Goal: Task Accomplishment & Management: Complete application form

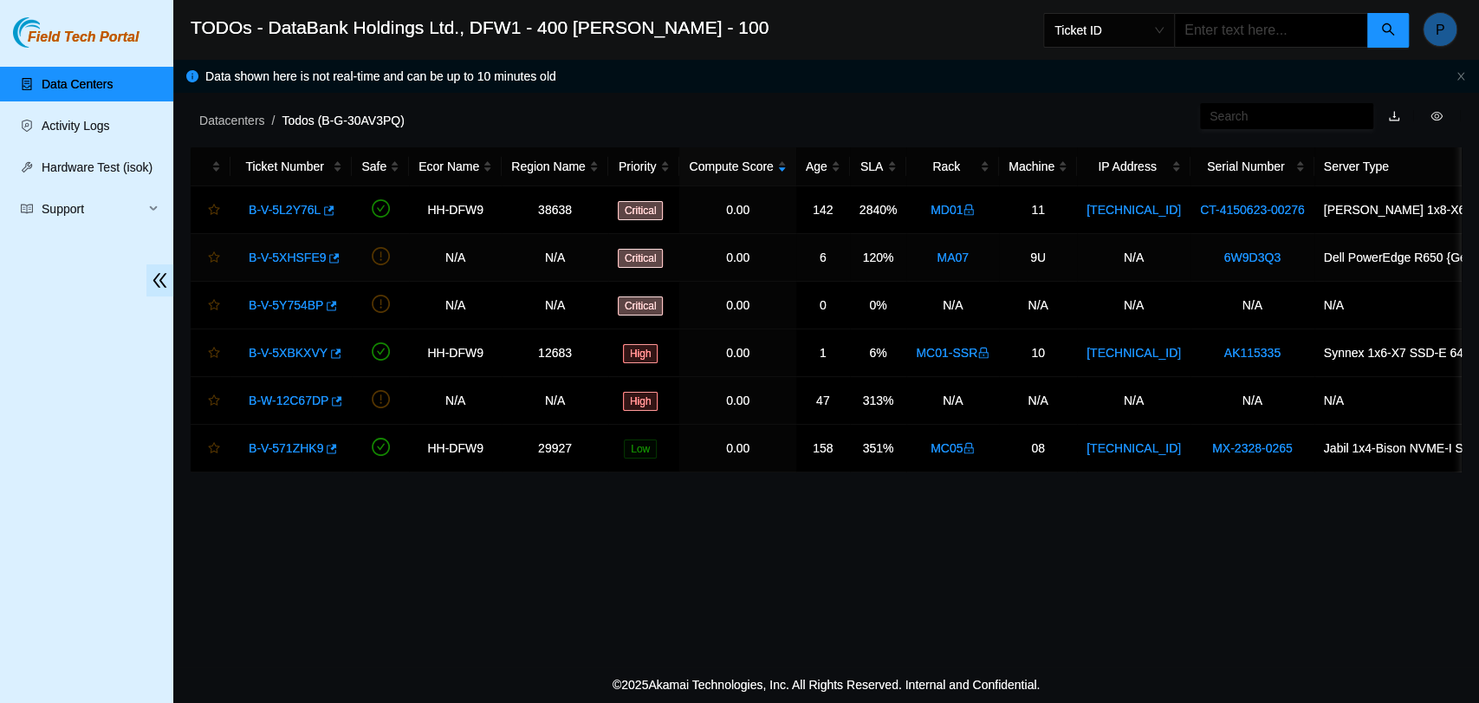
click at [308, 259] on link "B-V-5XHSFE9" at bounding box center [287, 257] width 77 height 14
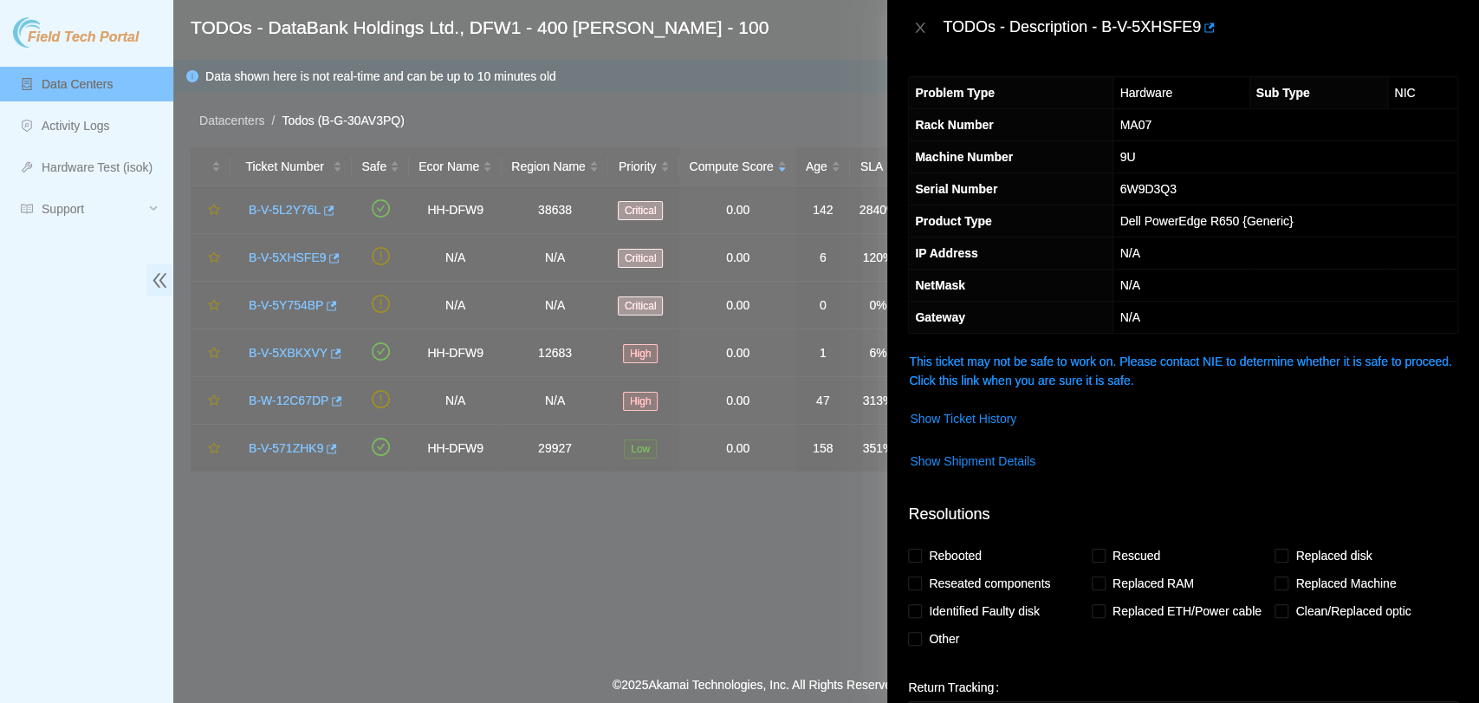
scroll to position [240, 0]
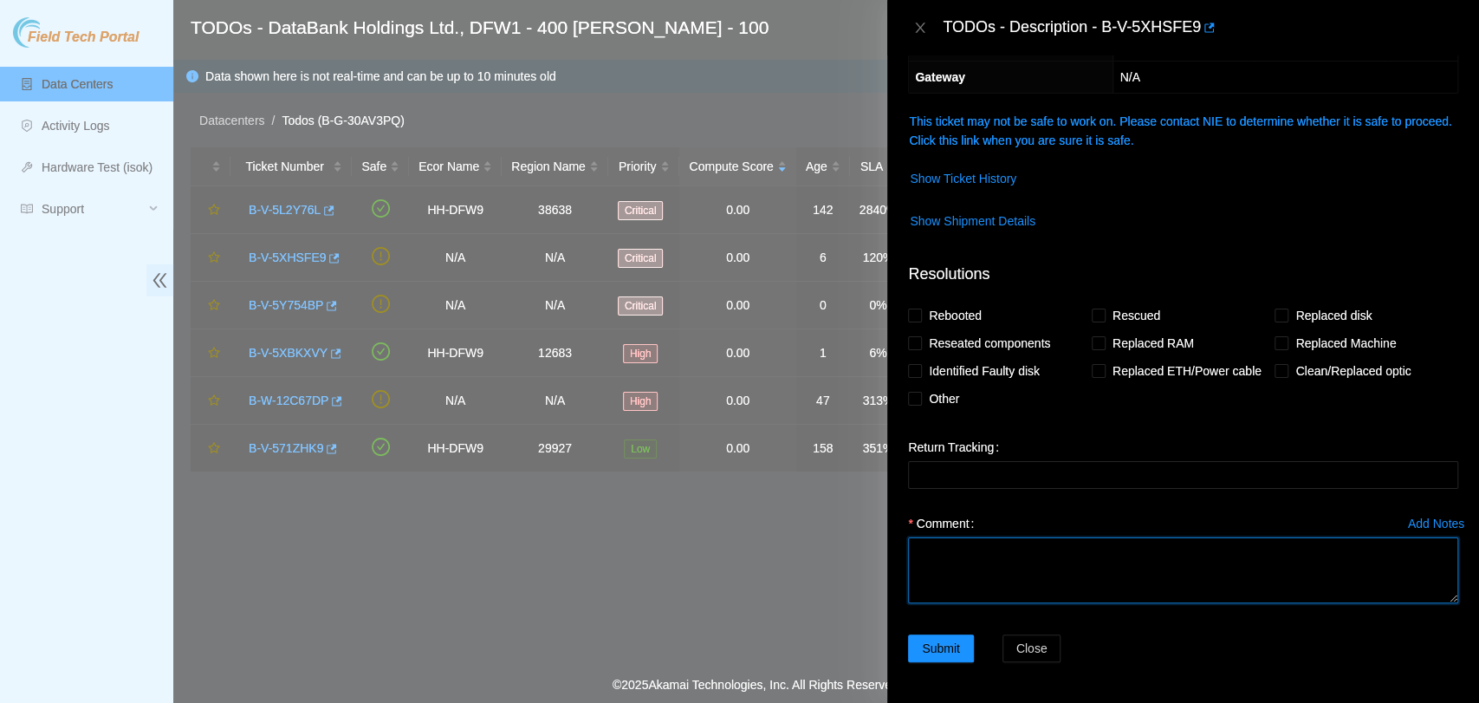
click at [1067, 558] on textarea "Comment" at bounding box center [1183, 570] width 550 height 66
paste textarea "After HBA card was replaced the ports remained down so Amit instructed to chang…"
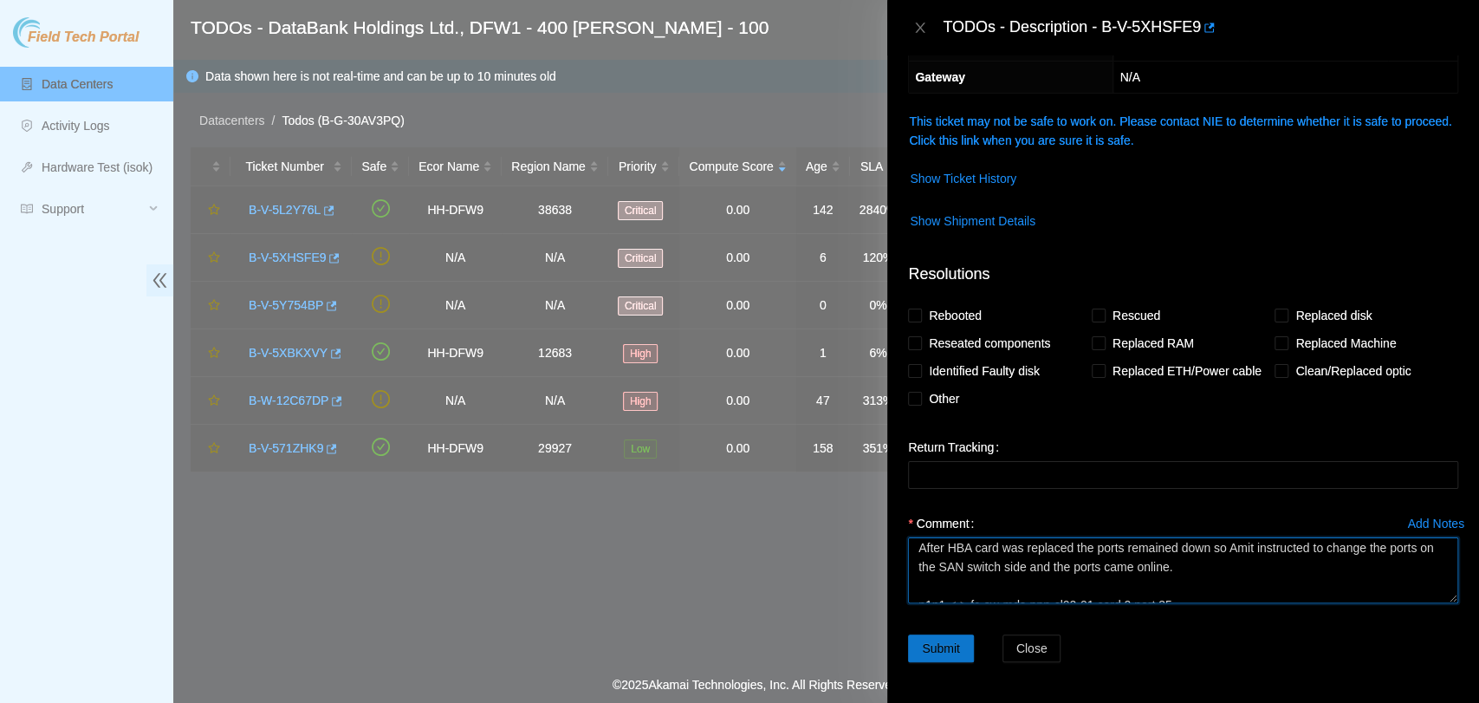
type textarea "After HBA card was replaced the ports remained down so Amit instructed to chang…"
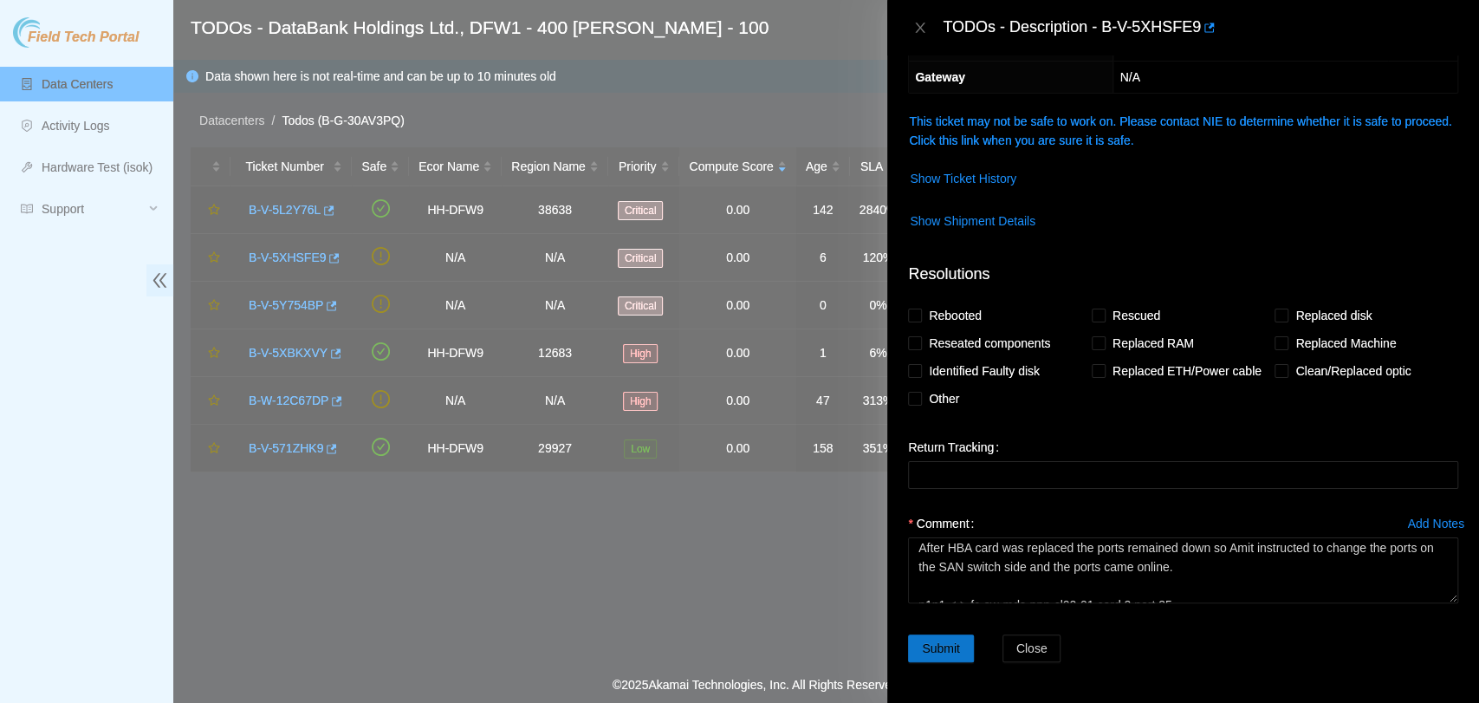
click at [922, 648] on span "Submit" at bounding box center [941, 648] width 38 height 19
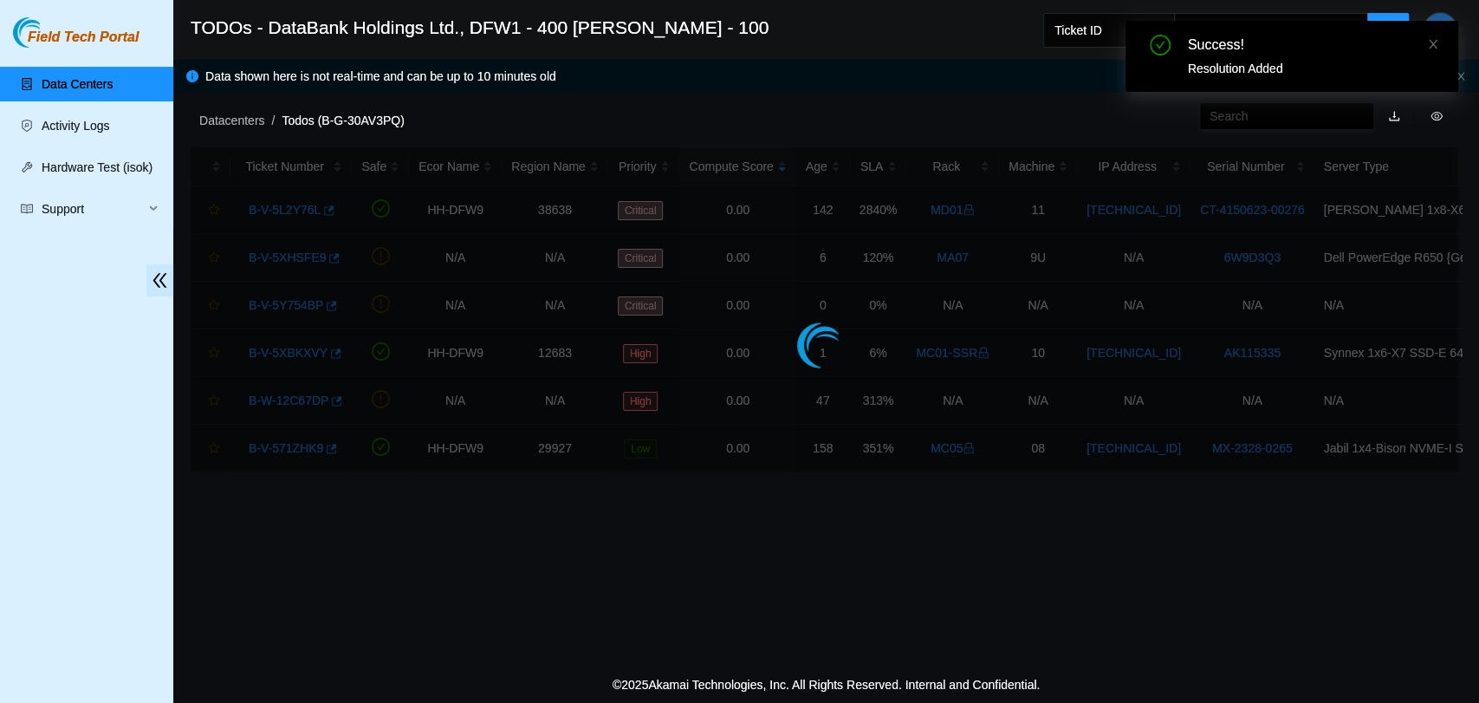
scroll to position [316, 0]
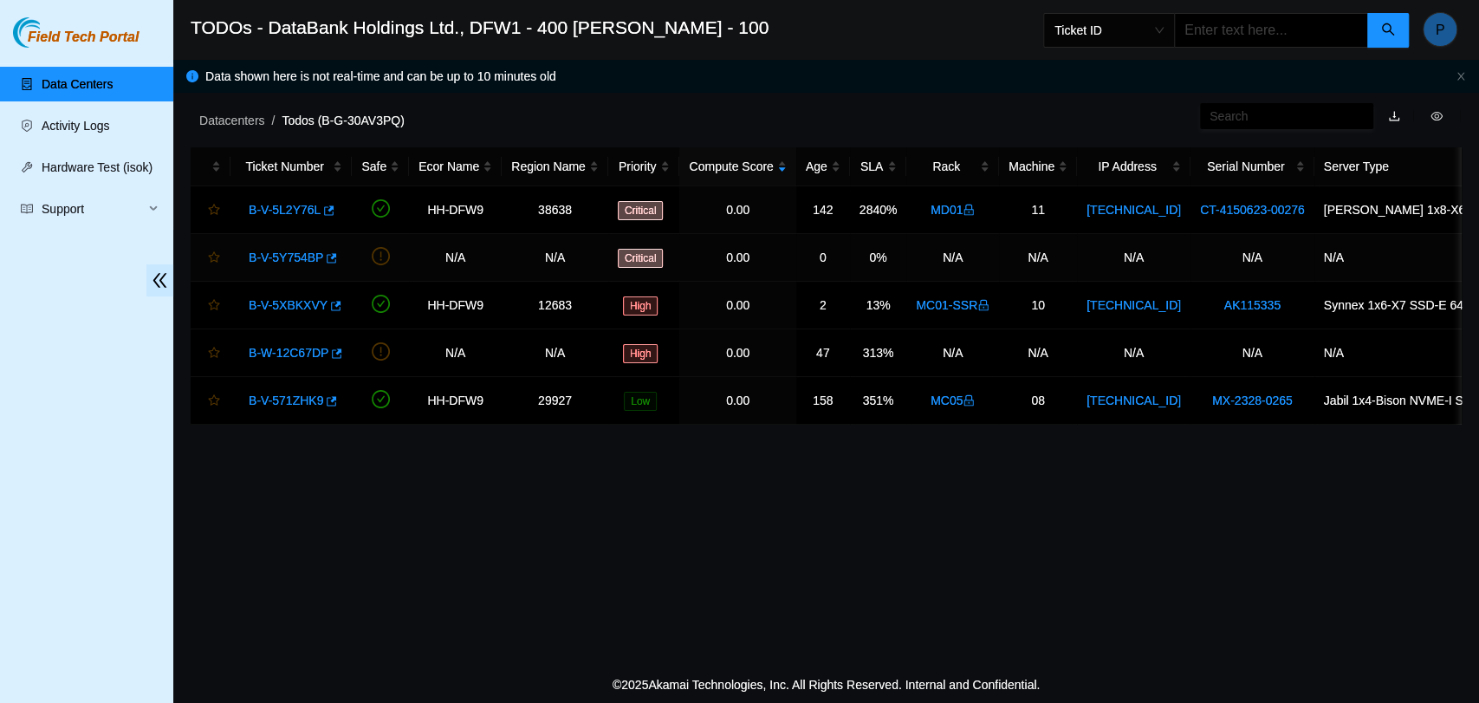
click at [261, 262] on link "B-V-5Y754BP" at bounding box center [286, 257] width 75 height 14
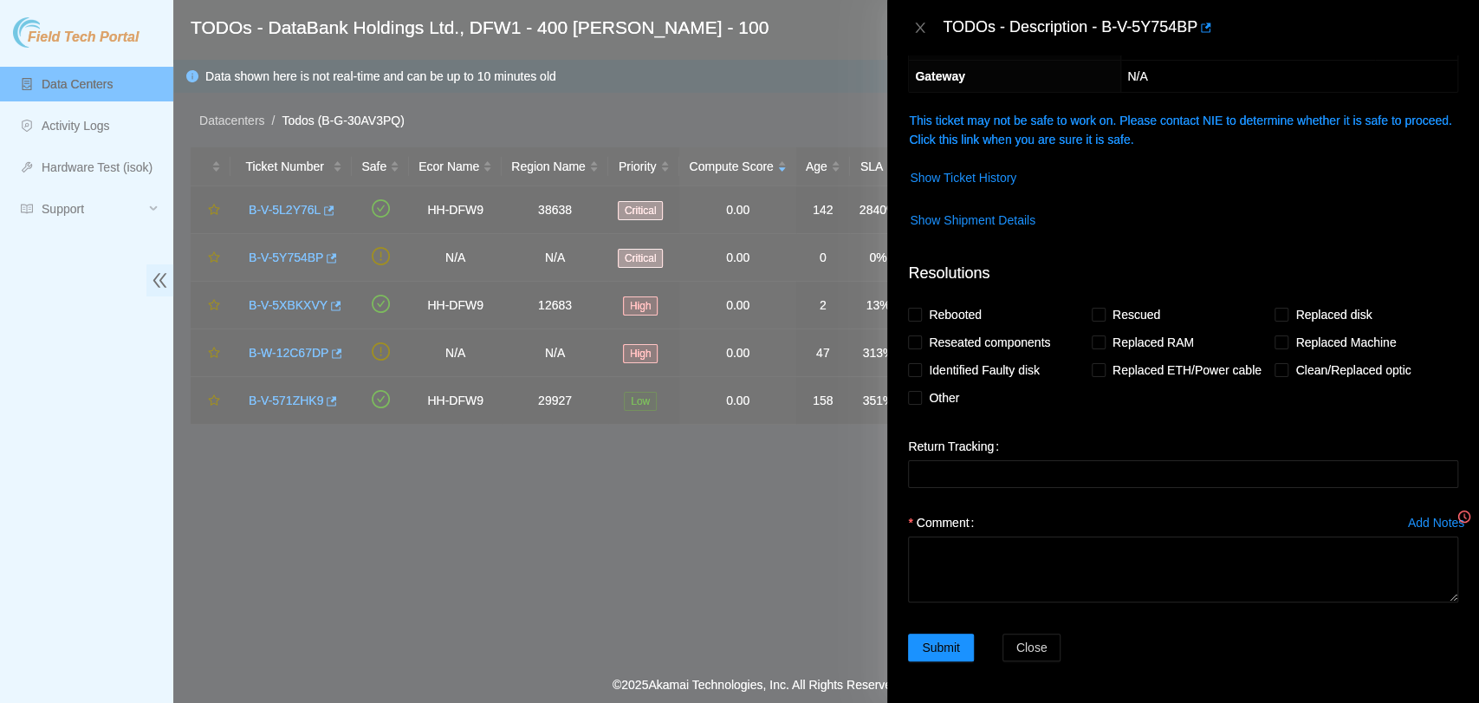
scroll to position [240, 0]
click at [924, 30] on icon "close" at bounding box center [920, 28] width 14 height 14
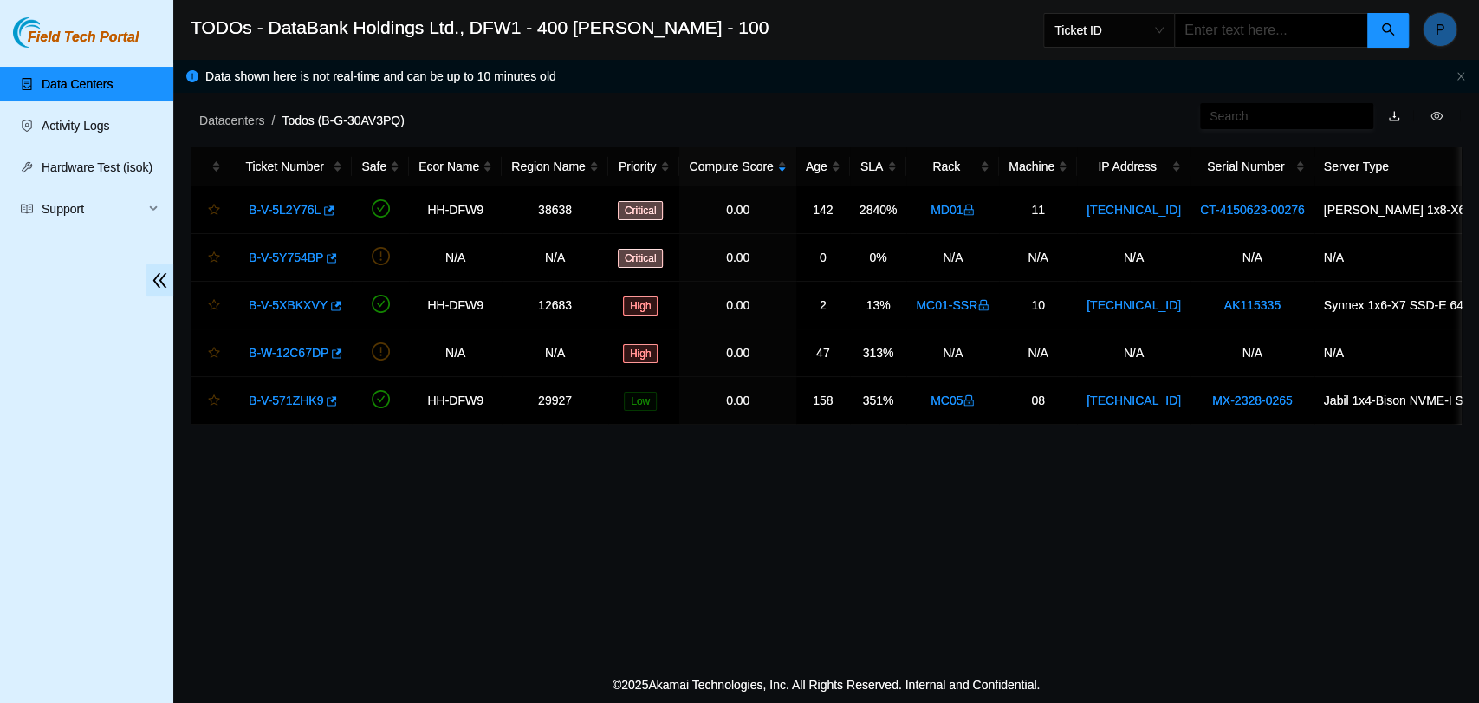
scroll to position [316, 0]
